Goal: Check status: Check status

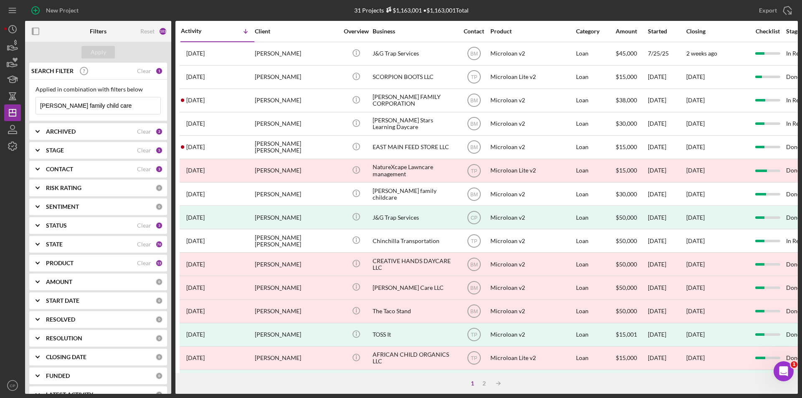
scroll to position [265, 0]
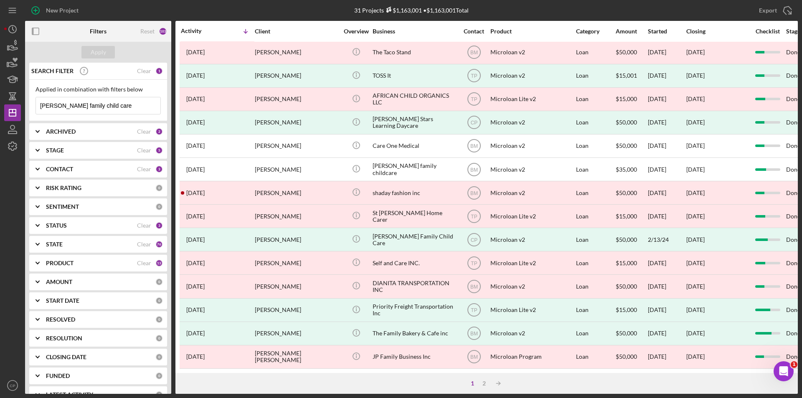
drag, startPoint x: 130, startPoint y: 103, endPoint x: -66, endPoint y: 107, distance: 196.0
click at [0, 107] on html "New Project 31 Projects $1,163,001 • $1,163,001 Total Cali Viejo Restaurant LLC…" at bounding box center [401, 199] width 802 height 398
paste input "Pupusas Y Mas Covina LLC"
type input "Pupusas Y Mas Covina LLC"
click at [94, 51] on div "Apply" at bounding box center [98, 52] width 15 height 13
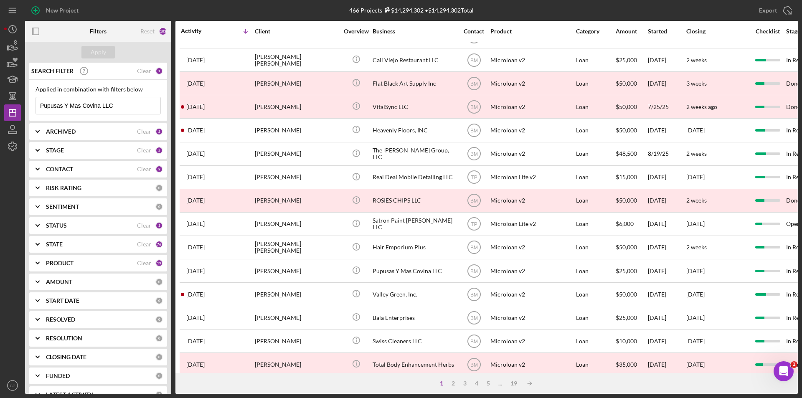
scroll to position [167, 0]
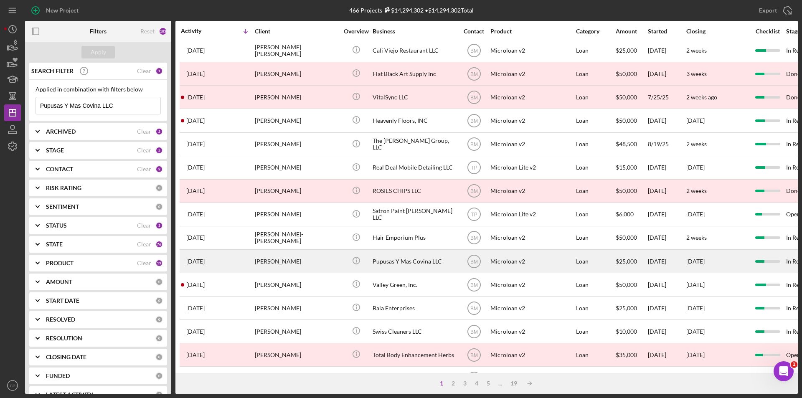
click at [424, 260] on div "Pupusas Y Mas Covina LLC" at bounding box center [415, 261] width 84 height 22
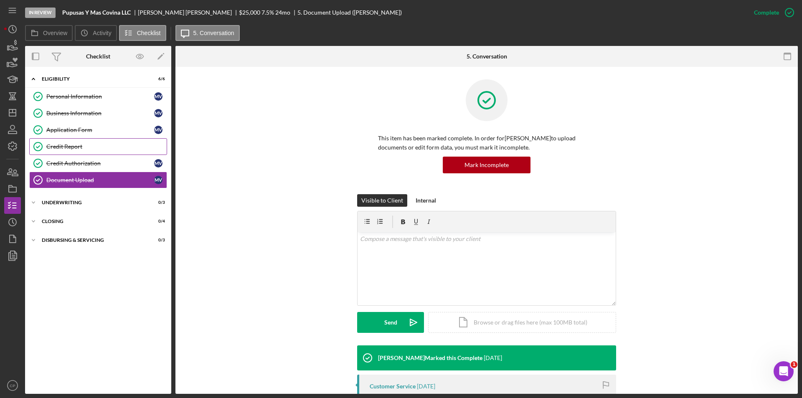
click at [60, 144] on div "Credit Report" at bounding box center [106, 146] width 120 height 7
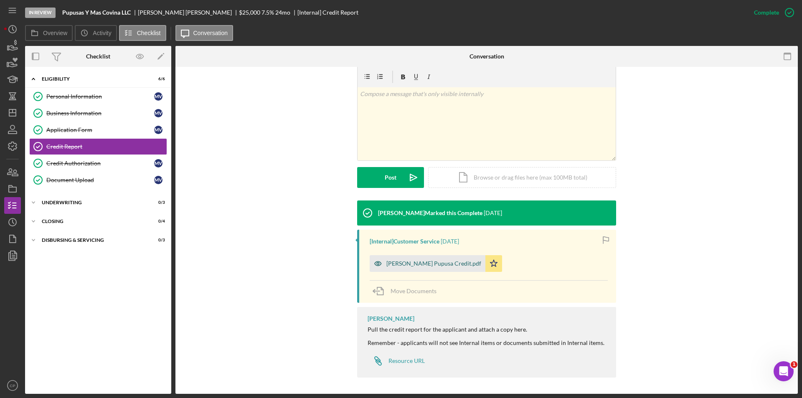
scroll to position [129, 0]
click at [436, 262] on div "[PERSON_NAME] Pupusa Credit.pdf" at bounding box center [434, 263] width 95 height 7
